Goal: Information Seeking & Learning: Learn about a topic

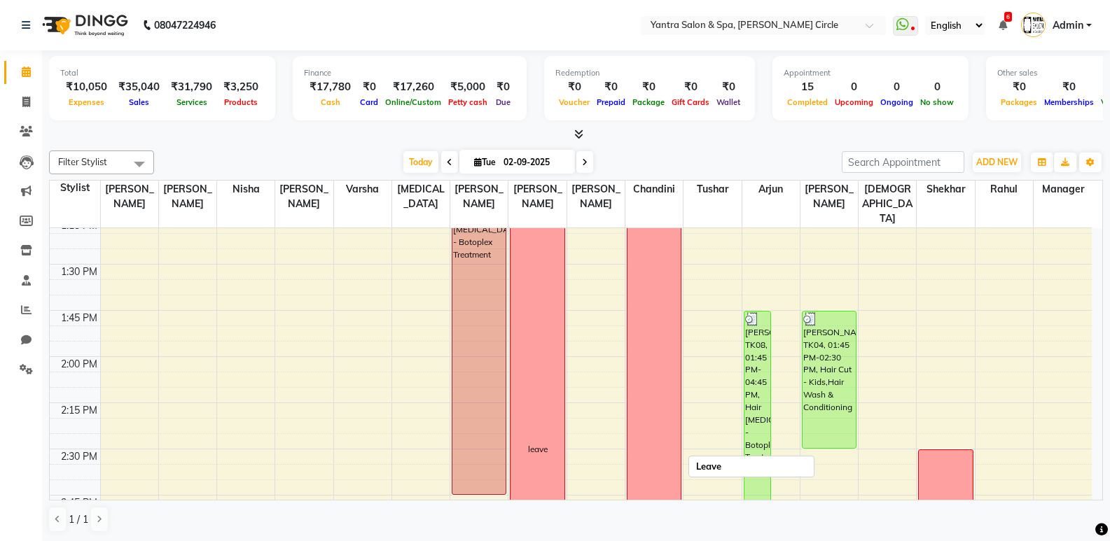
scroll to position [1190, 0]
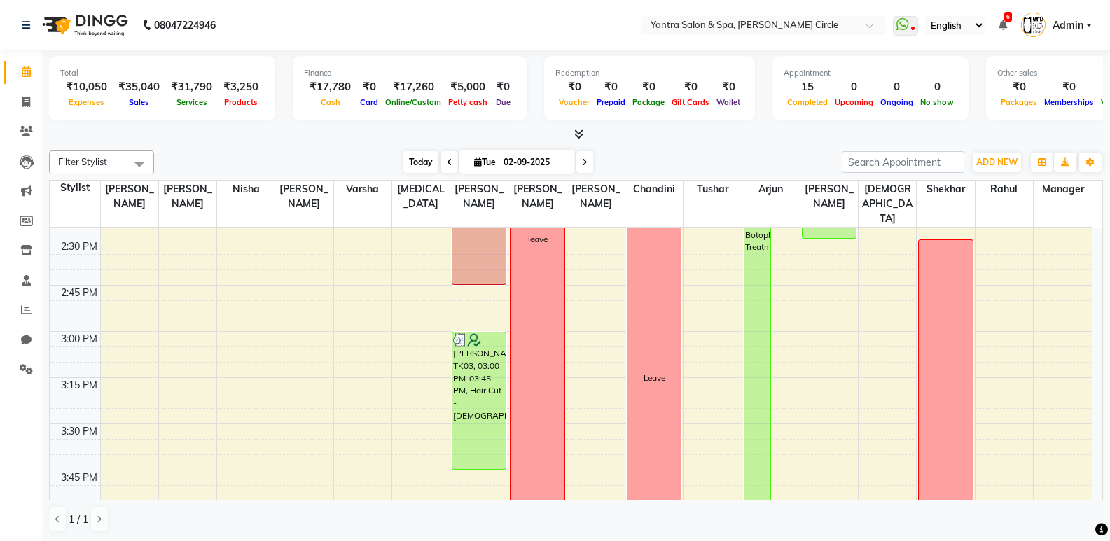
click at [420, 165] on span "Today" at bounding box center [420, 162] width 35 height 22
type input "[DATE]"
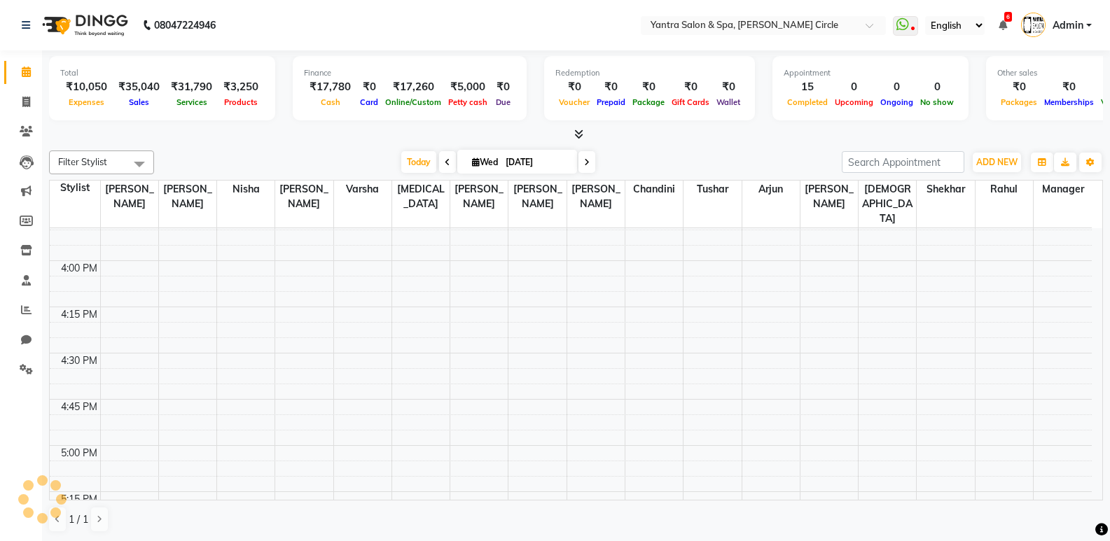
scroll to position [1796, 0]
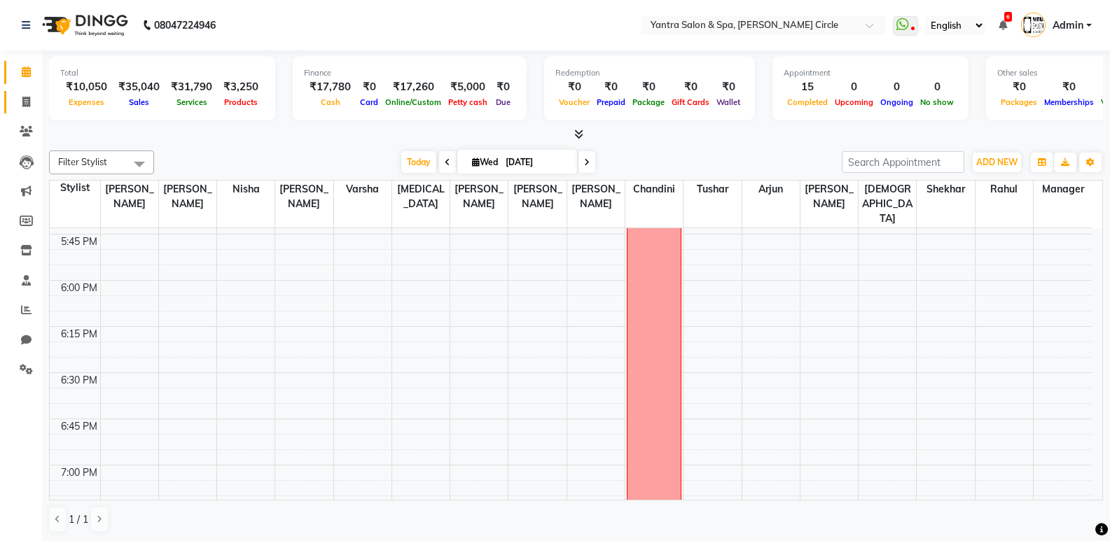
click at [19, 91] on link "Invoice" at bounding box center [21, 102] width 34 height 23
select select "service"
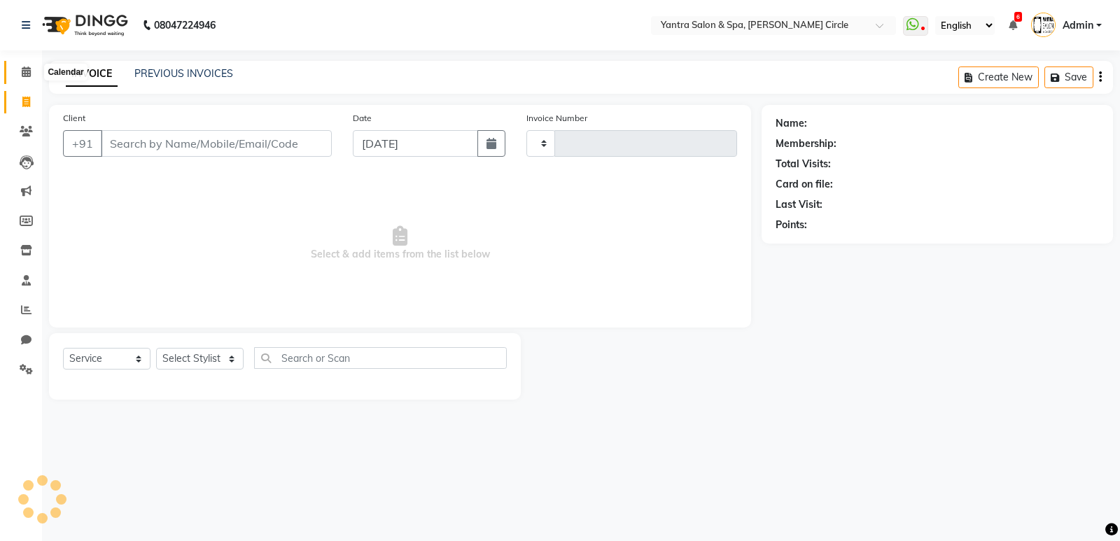
click at [19, 71] on span at bounding box center [26, 72] width 25 height 16
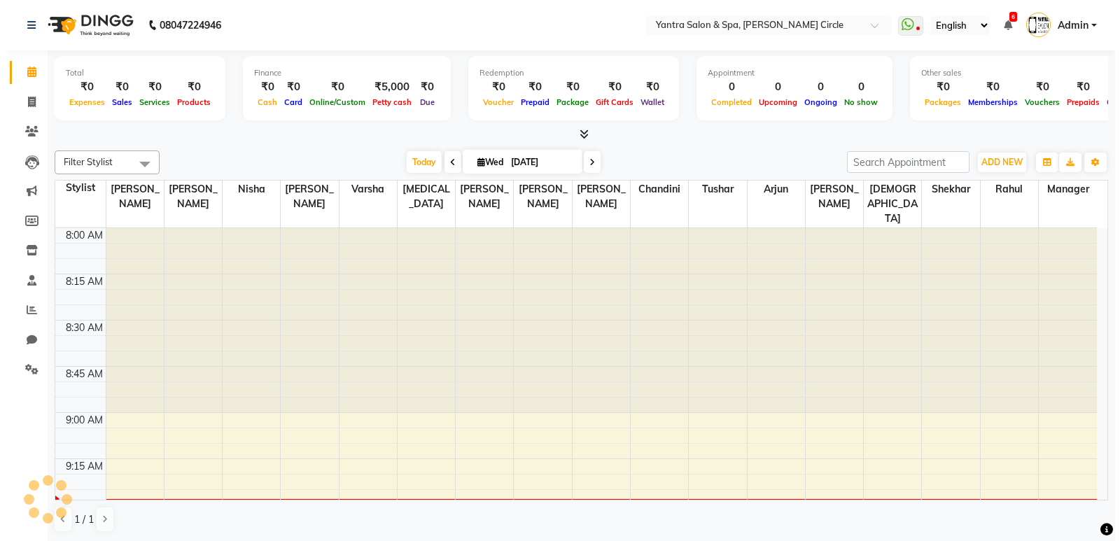
scroll to position [186, 0]
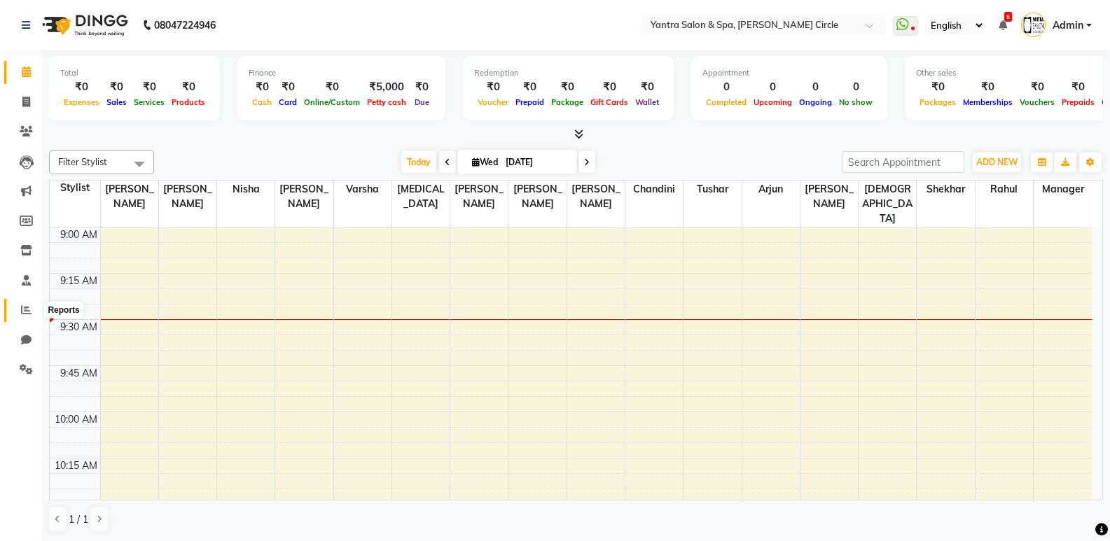
click at [29, 306] on icon at bounding box center [26, 310] width 11 height 11
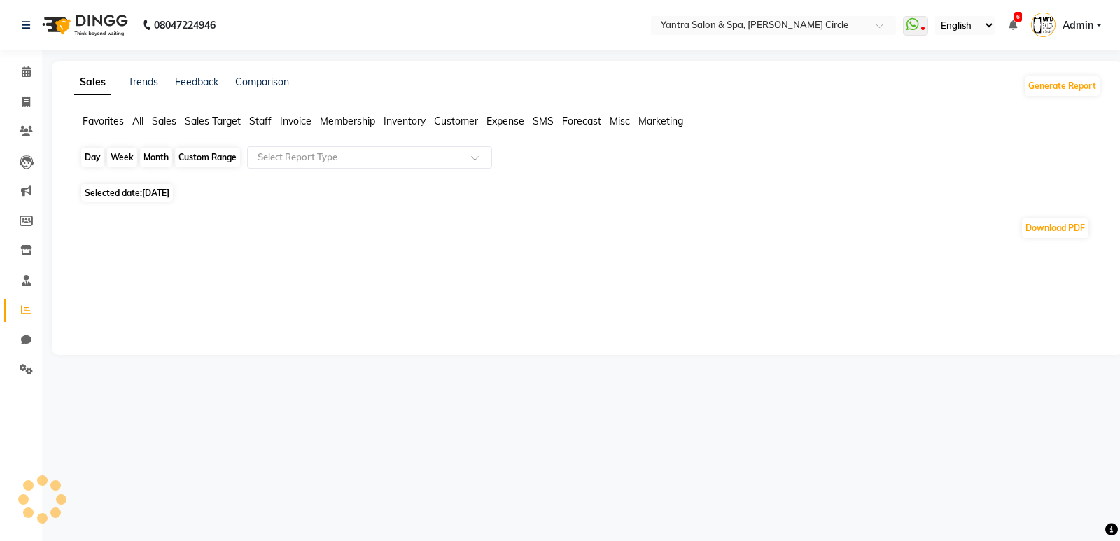
click at [104, 156] on div "Day" at bounding box center [92, 158] width 23 height 20
select select "9"
select select "2025"
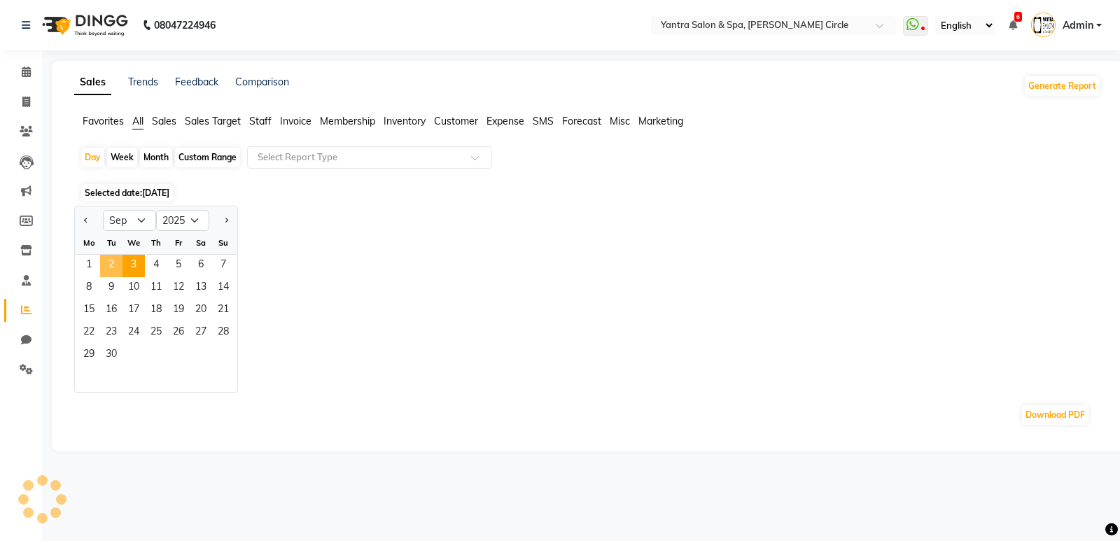
click at [112, 270] on span "2" at bounding box center [111, 266] width 22 height 22
click at [327, 151] on input "text" at bounding box center [356, 158] width 202 height 14
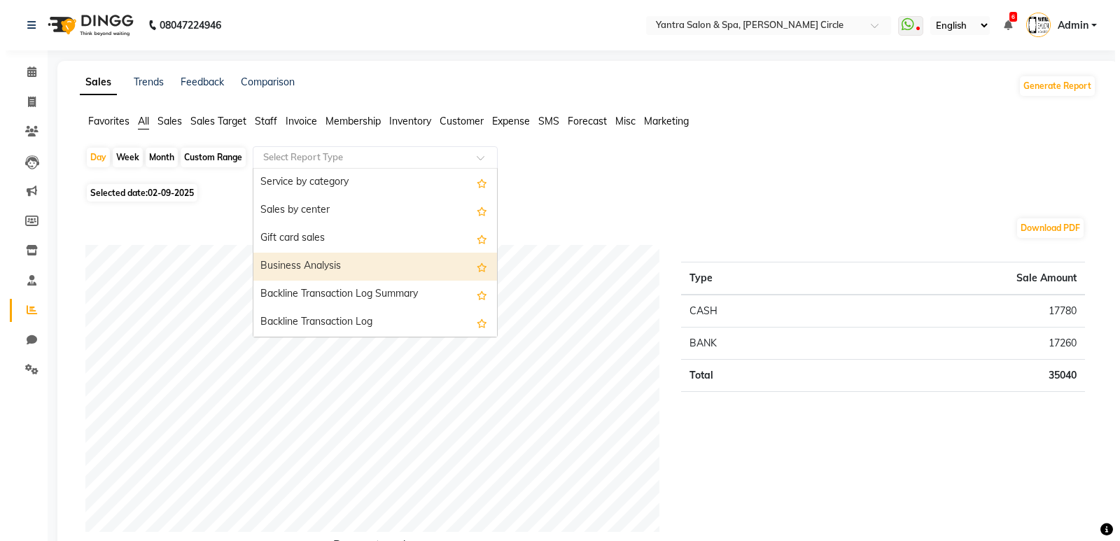
scroll to position [490, 0]
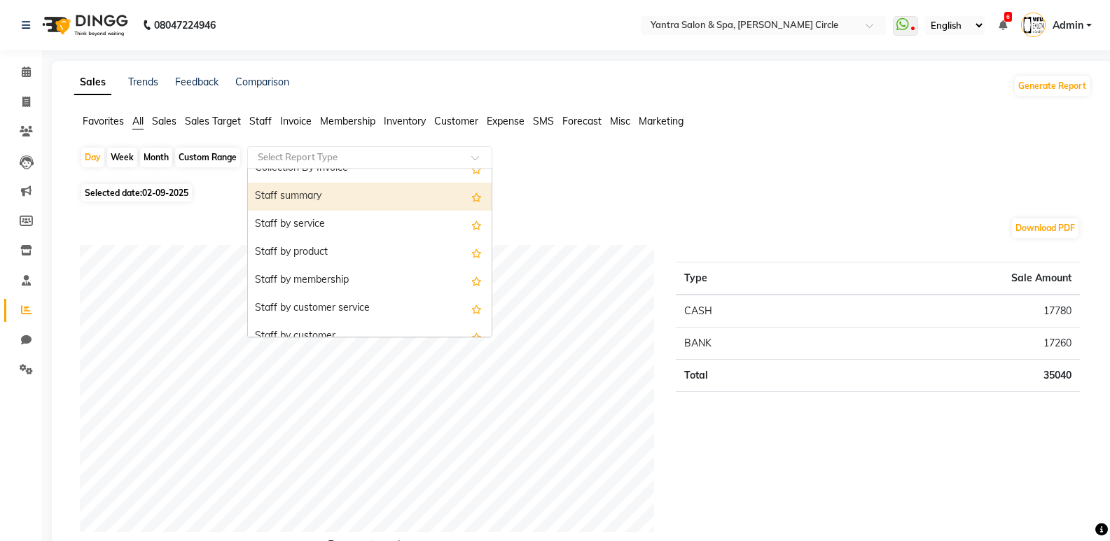
click at [367, 193] on div "Staff summary" at bounding box center [370, 197] width 244 height 28
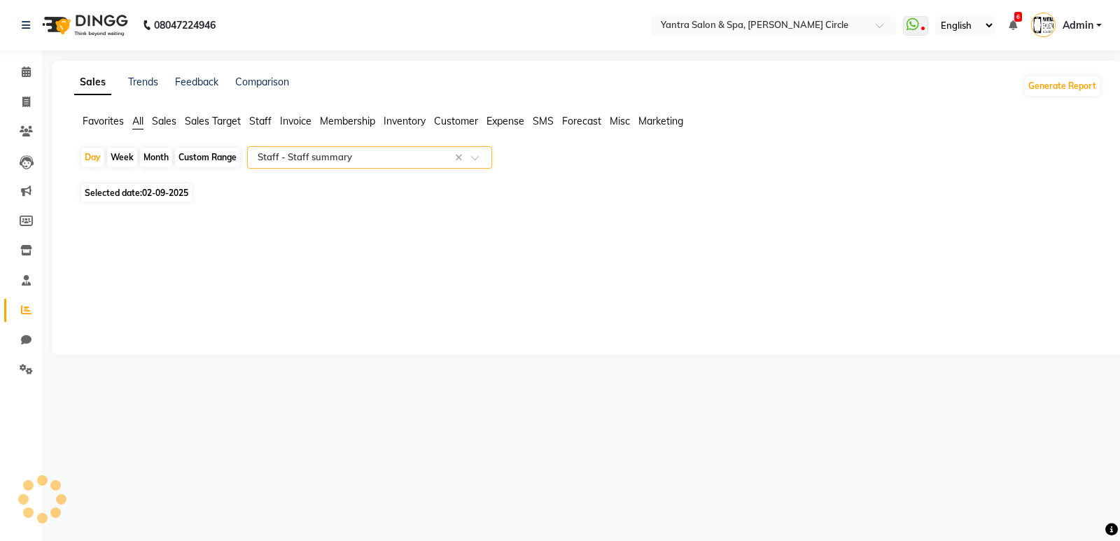
select select "filtered_report"
select select "pdf"
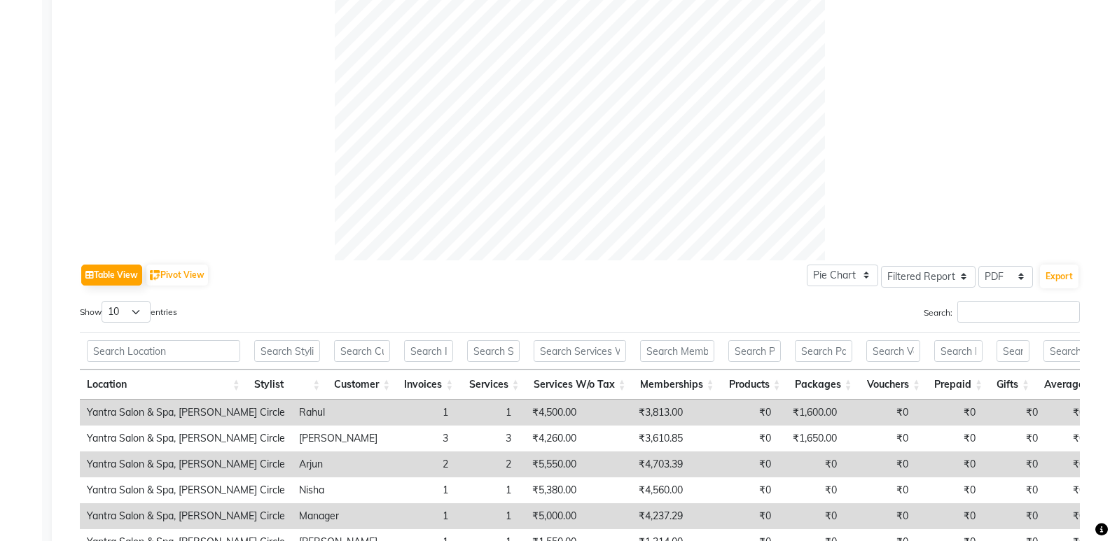
scroll to position [560, 0]
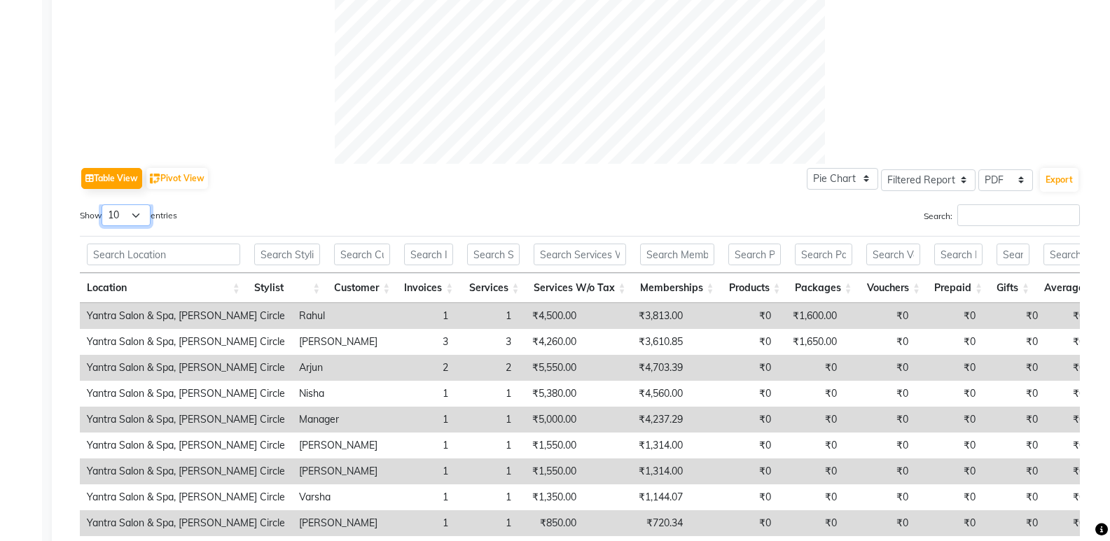
click at [123, 209] on select "10 25 50 100" at bounding box center [126, 215] width 49 height 22
select select "50"
click at [104, 204] on select "10 25 50 100" at bounding box center [126, 215] width 49 height 22
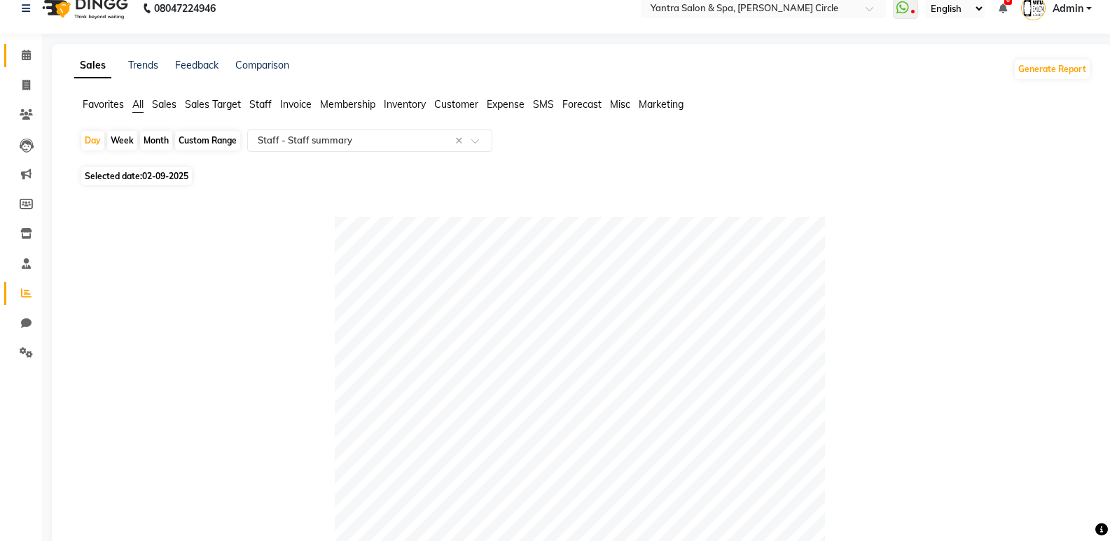
scroll to position [0, 0]
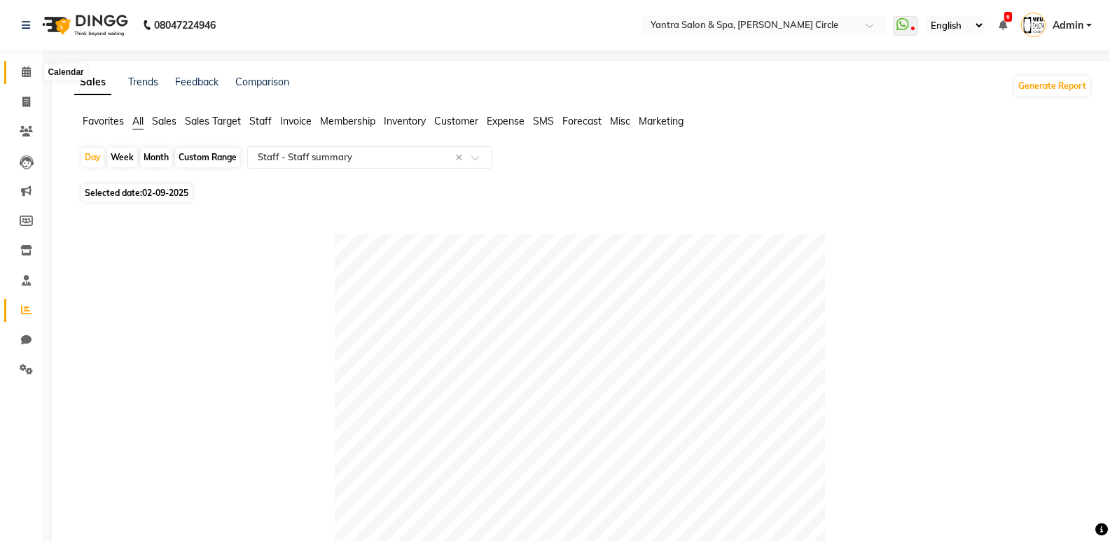
click at [34, 73] on span at bounding box center [26, 72] width 25 height 16
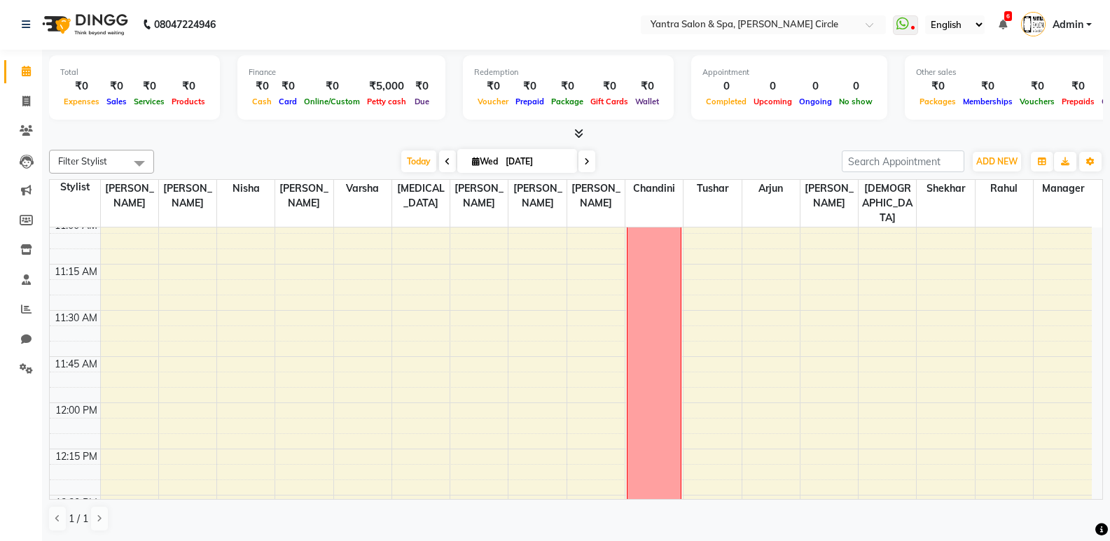
scroll to position [560, 0]
click at [410, 165] on span "Today" at bounding box center [418, 162] width 35 height 22
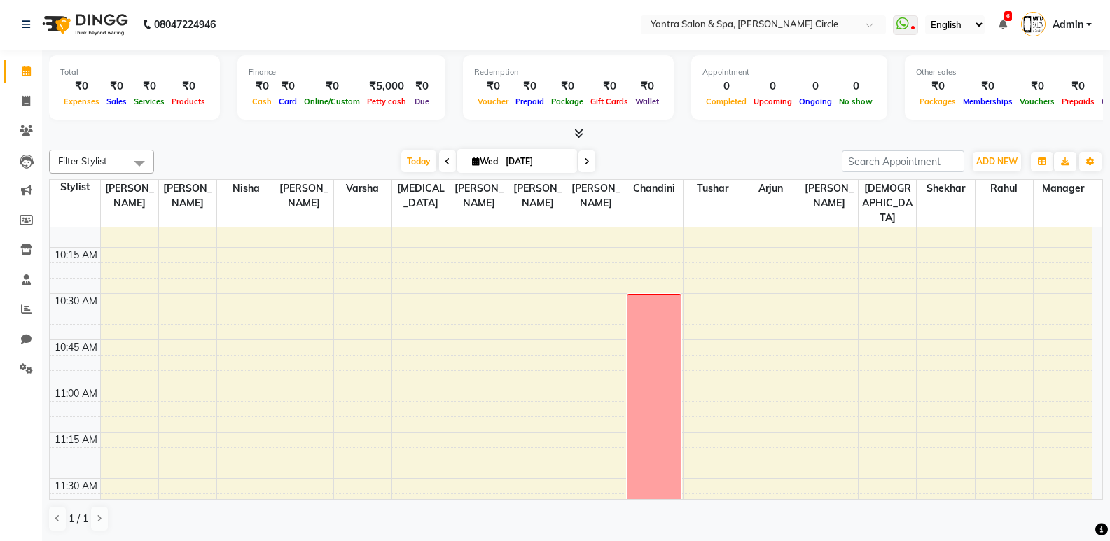
scroll to position [116, 0]
